Goal: Download file/media

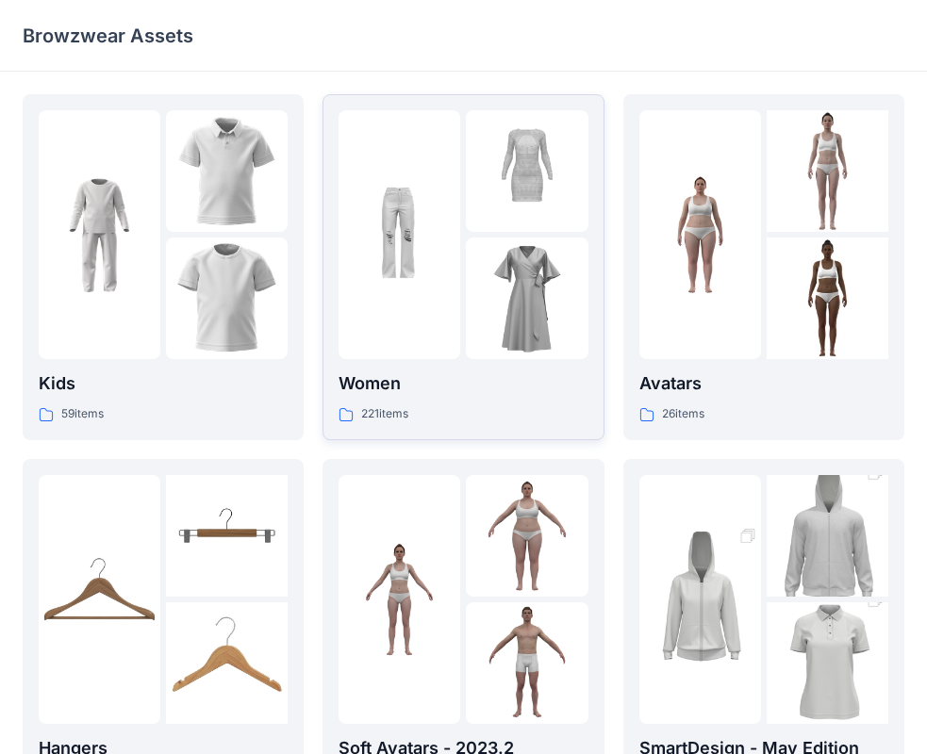
click at [483, 386] on p "Women" at bounding box center [462, 383] width 249 height 26
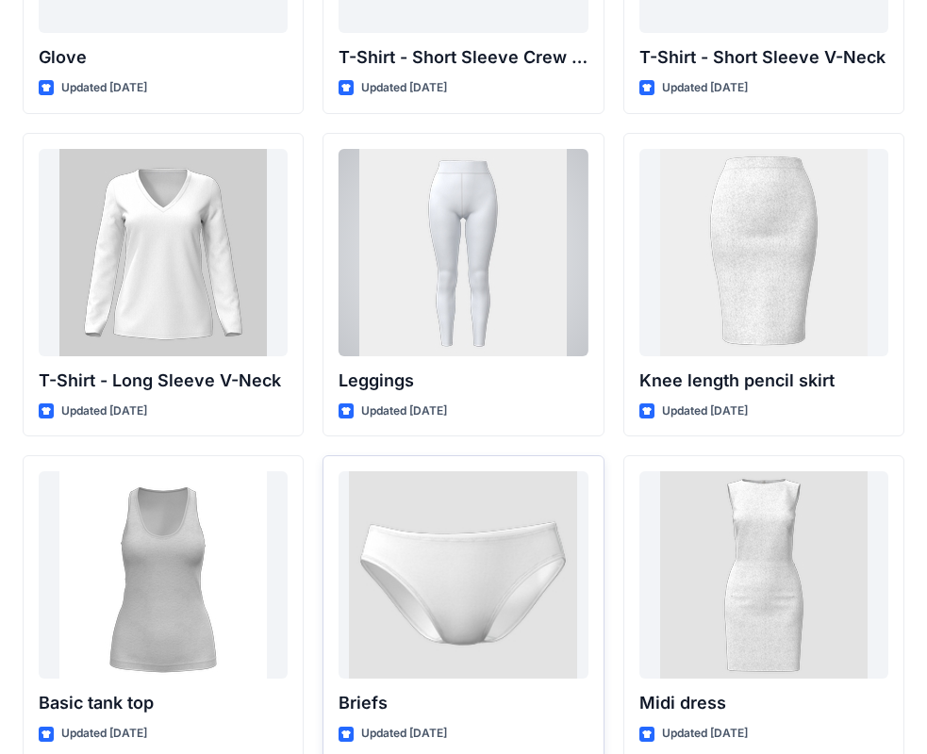
scroll to position [14761, 0]
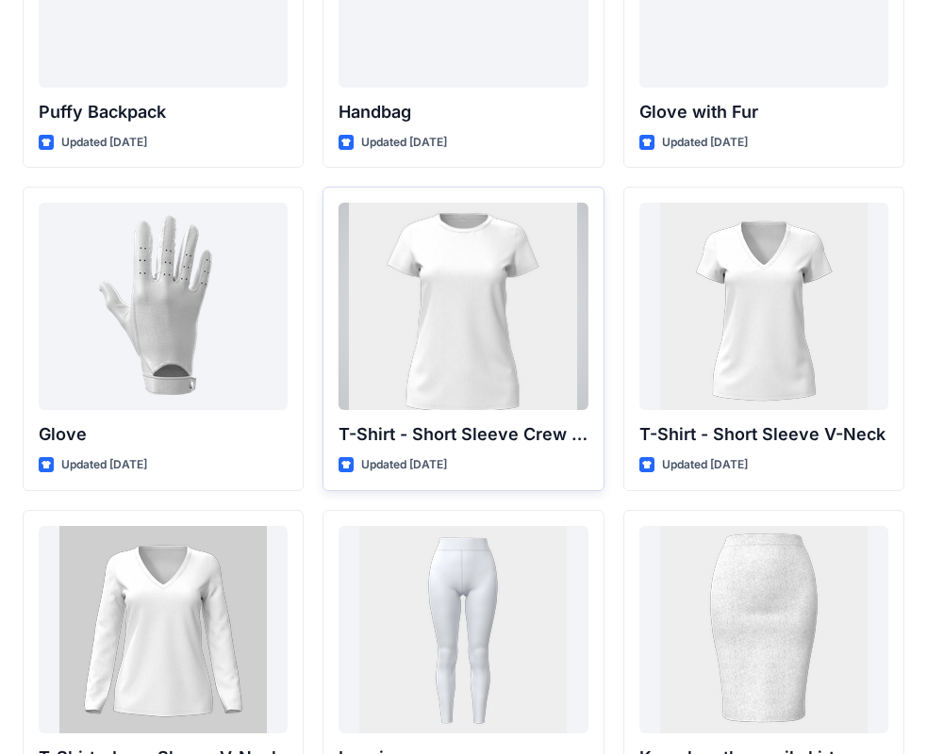
click at [336, 271] on div "T-Shirt - Short Sleeve Crew Neck Updated [DATE]" at bounding box center [462, 339] width 281 height 304
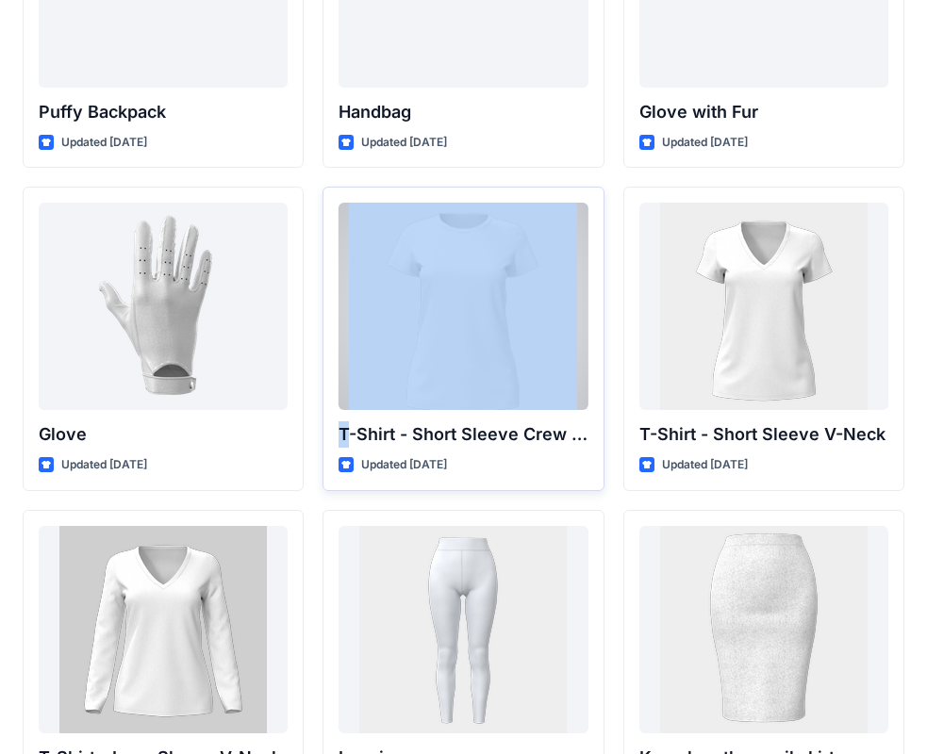
click at [335, 271] on div "T-Shirt - Short Sleeve Crew Neck Updated [DATE]" at bounding box center [462, 339] width 281 height 304
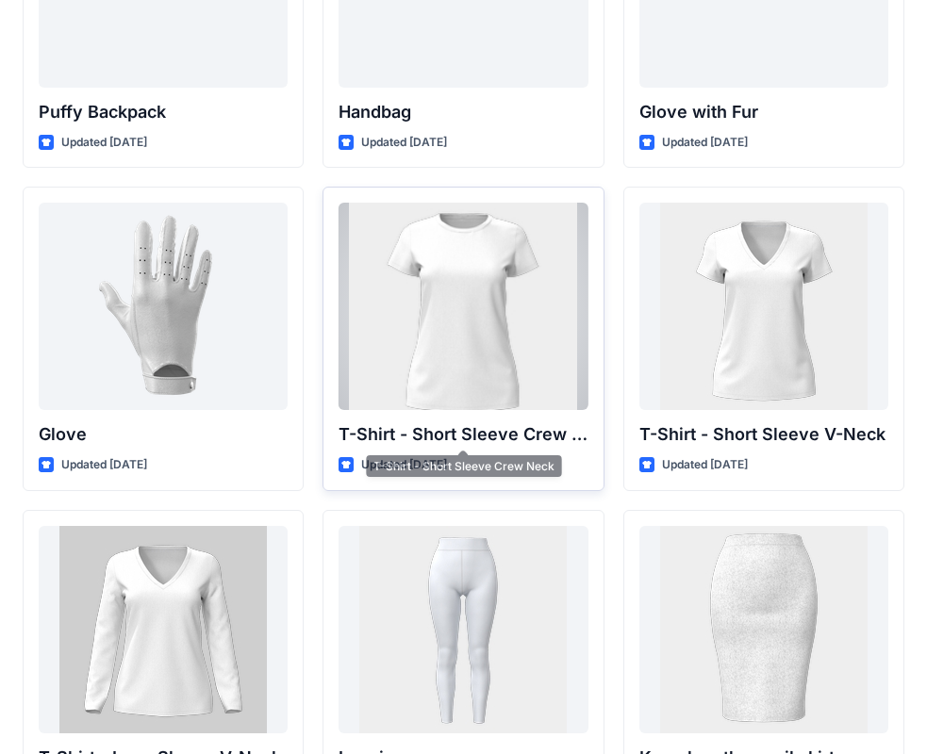
drag, startPoint x: 450, startPoint y: 425, endPoint x: 455, endPoint y: 434, distance: 10.2
click at [452, 431] on p "T-Shirt - Short Sleeve Crew Neck" at bounding box center [462, 434] width 249 height 26
click at [455, 434] on p "T-Shirt - Short Sleeve Crew Neck" at bounding box center [462, 434] width 249 height 26
click at [462, 364] on div at bounding box center [462, 306] width 249 height 207
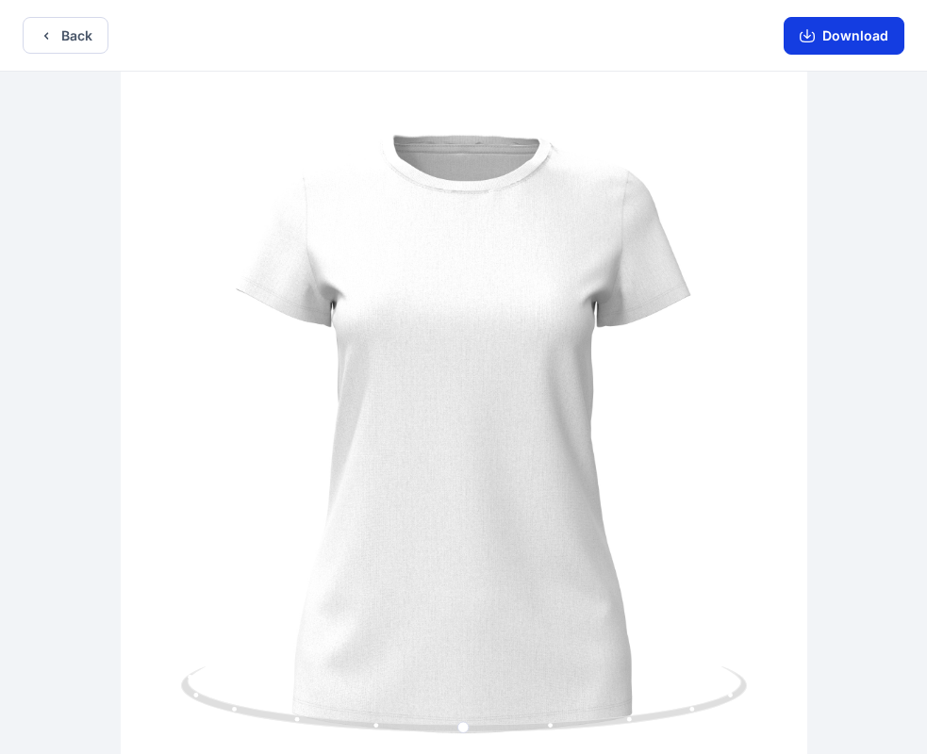
click at [880, 41] on button "Download" at bounding box center [843, 36] width 121 height 38
